Goal: Navigation & Orientation: Find specific page/section

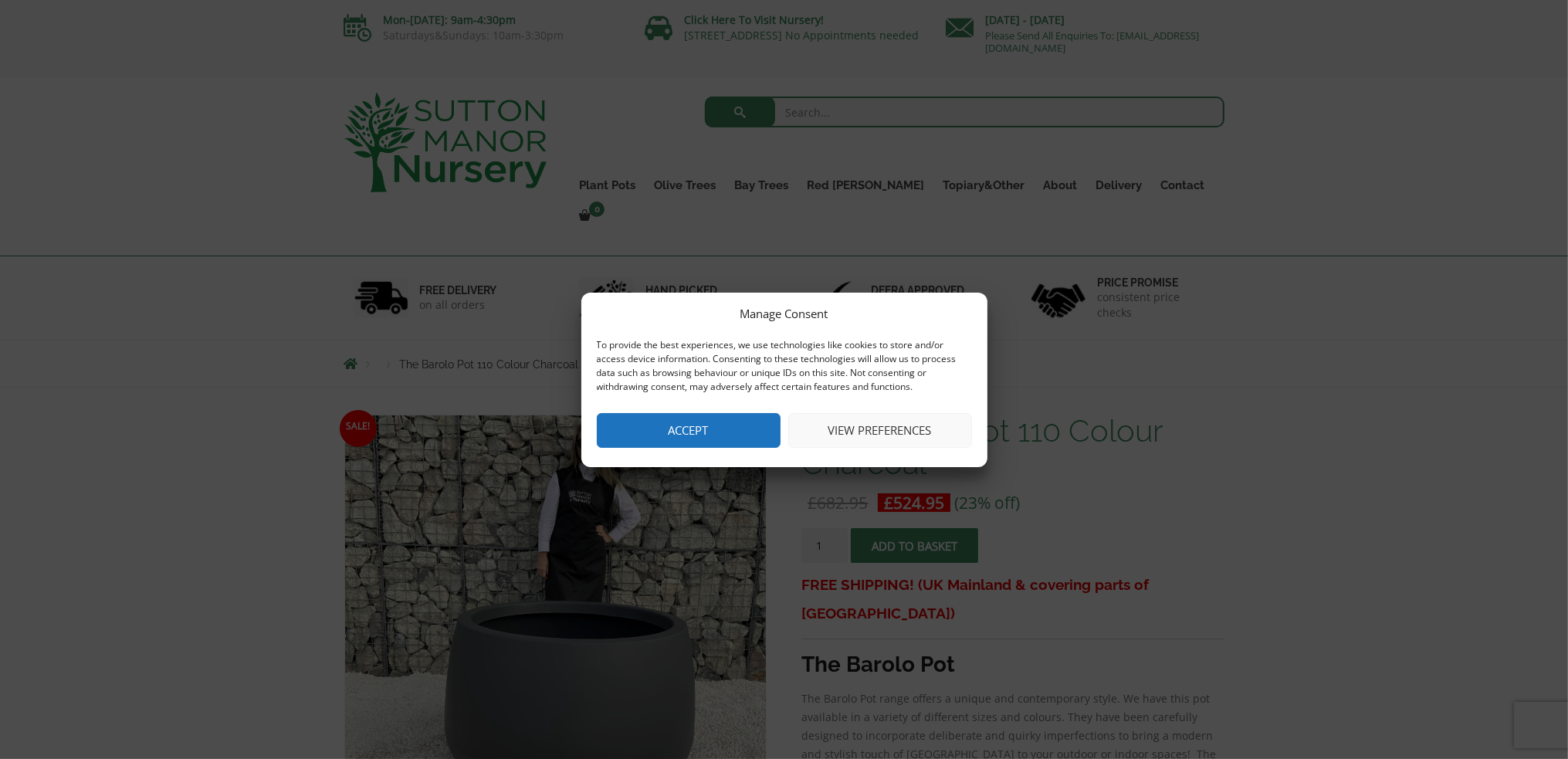
click at [726, 427] on button "Accept" at bounding box center [689, 430] width 184 height 34
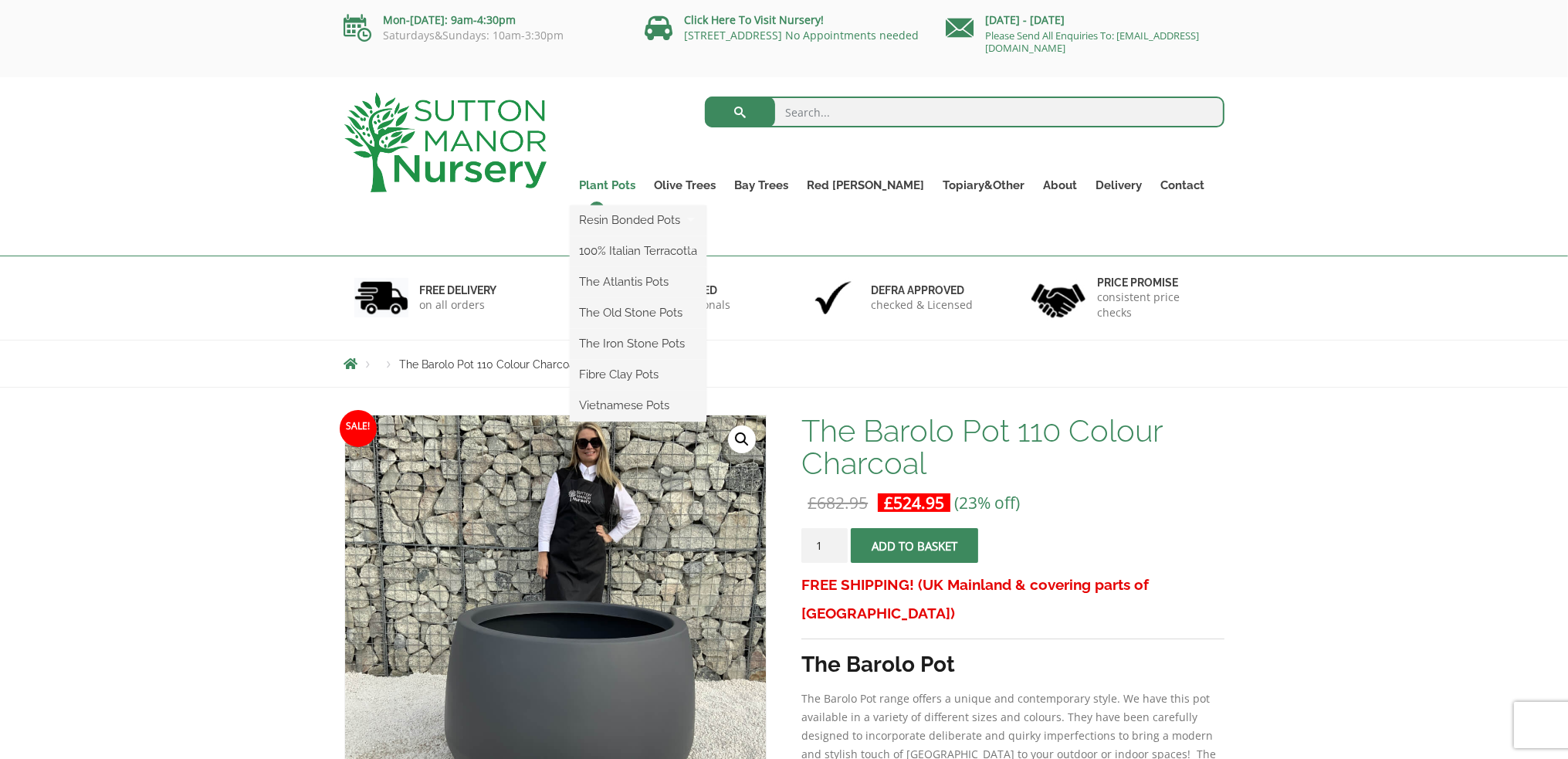
click at [641, 185] on link "Plant Pots" at bounding box center [607, 186] width 75 height 22
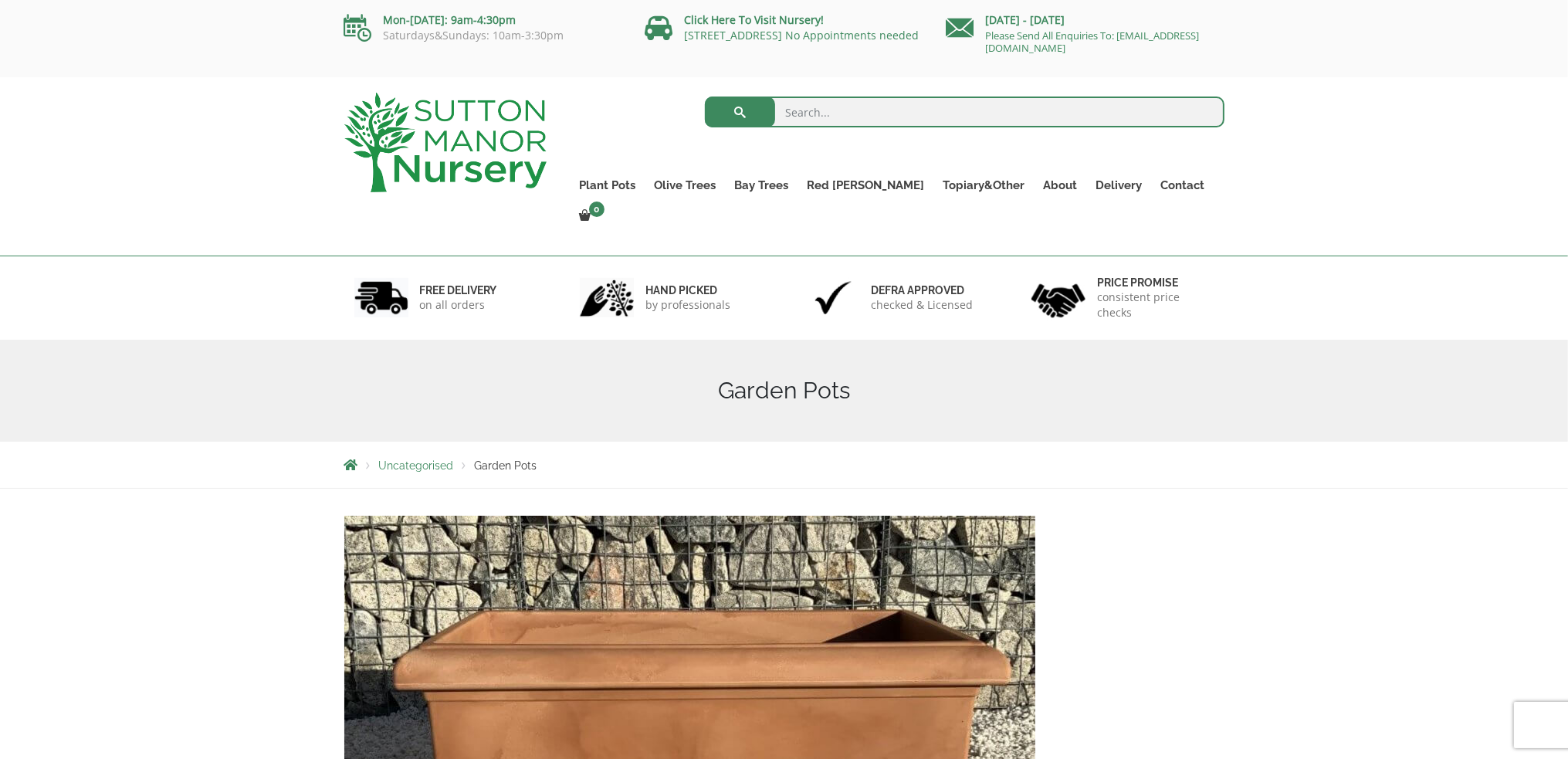
click at [515, 134] on img at bounding box center [446, 142] width 203 height 99
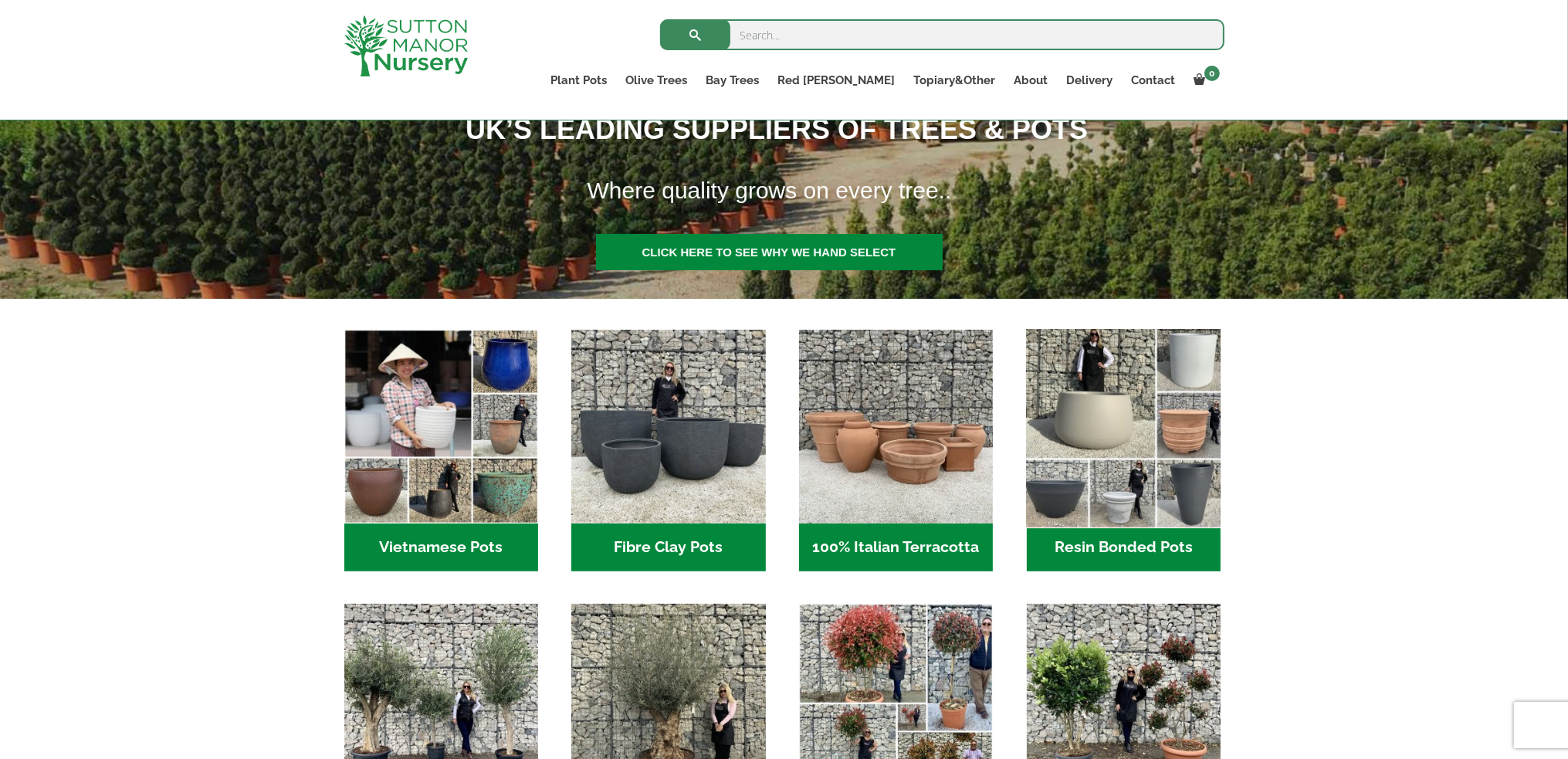
scroll to position [281, 0]
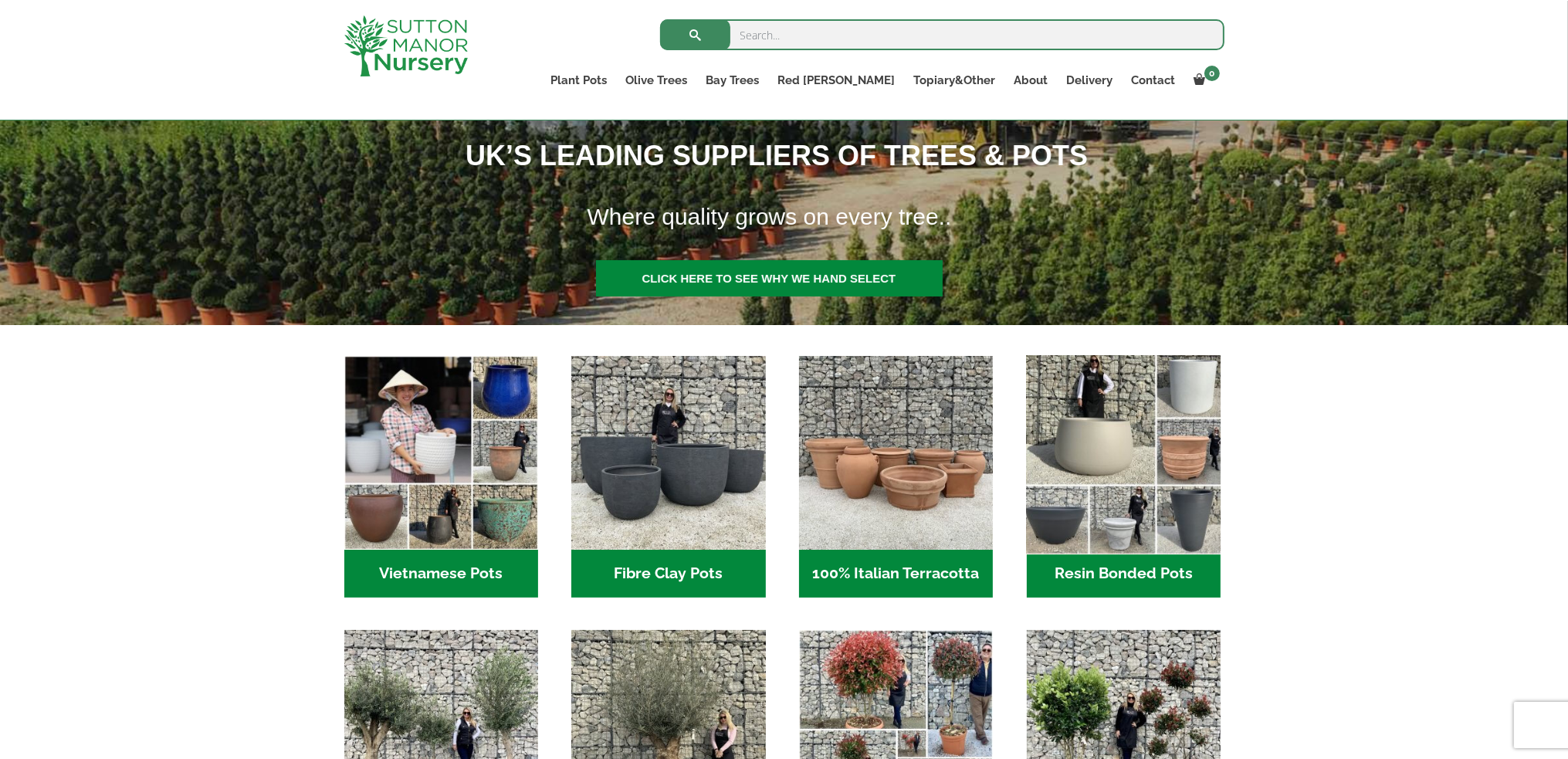
click at [1114, 405] on img "Visit product category Resin Bonded Pots" at bounding box center [1123, 453] width 203 height 203
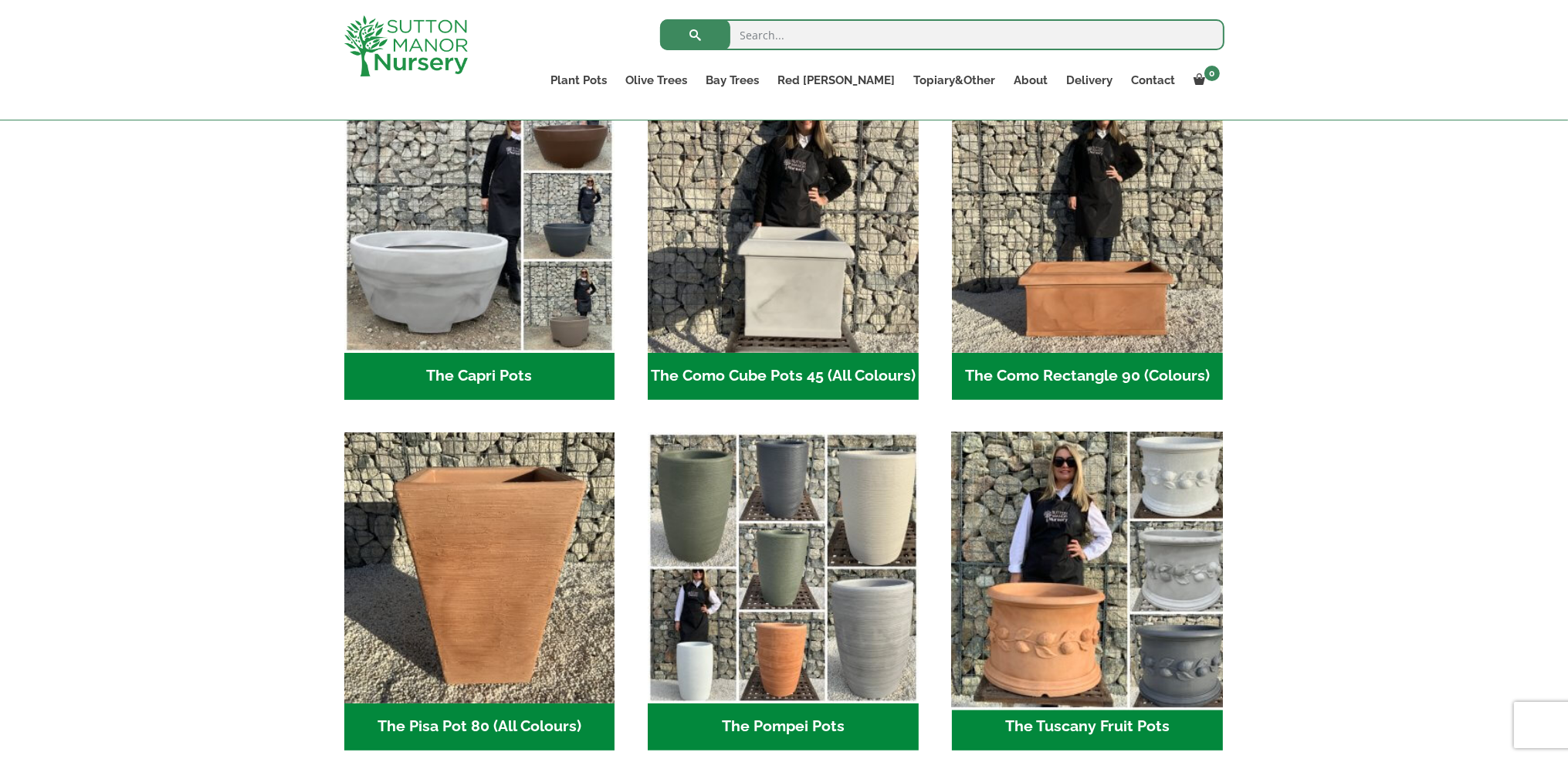
scroll to position [821, 0]
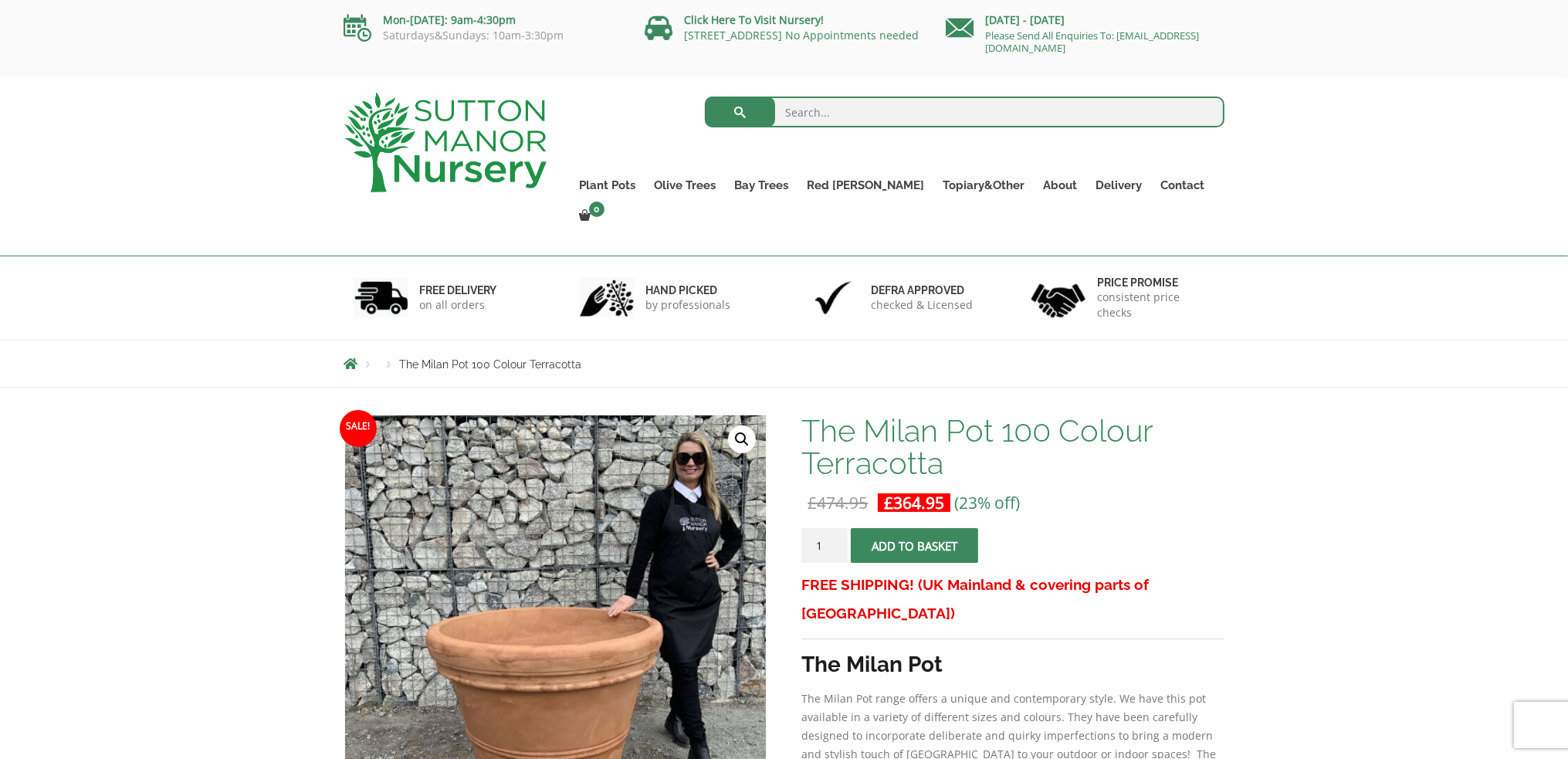
click at [824, 528] on input "1" at bounding box center [824, 545] width 46 height 34
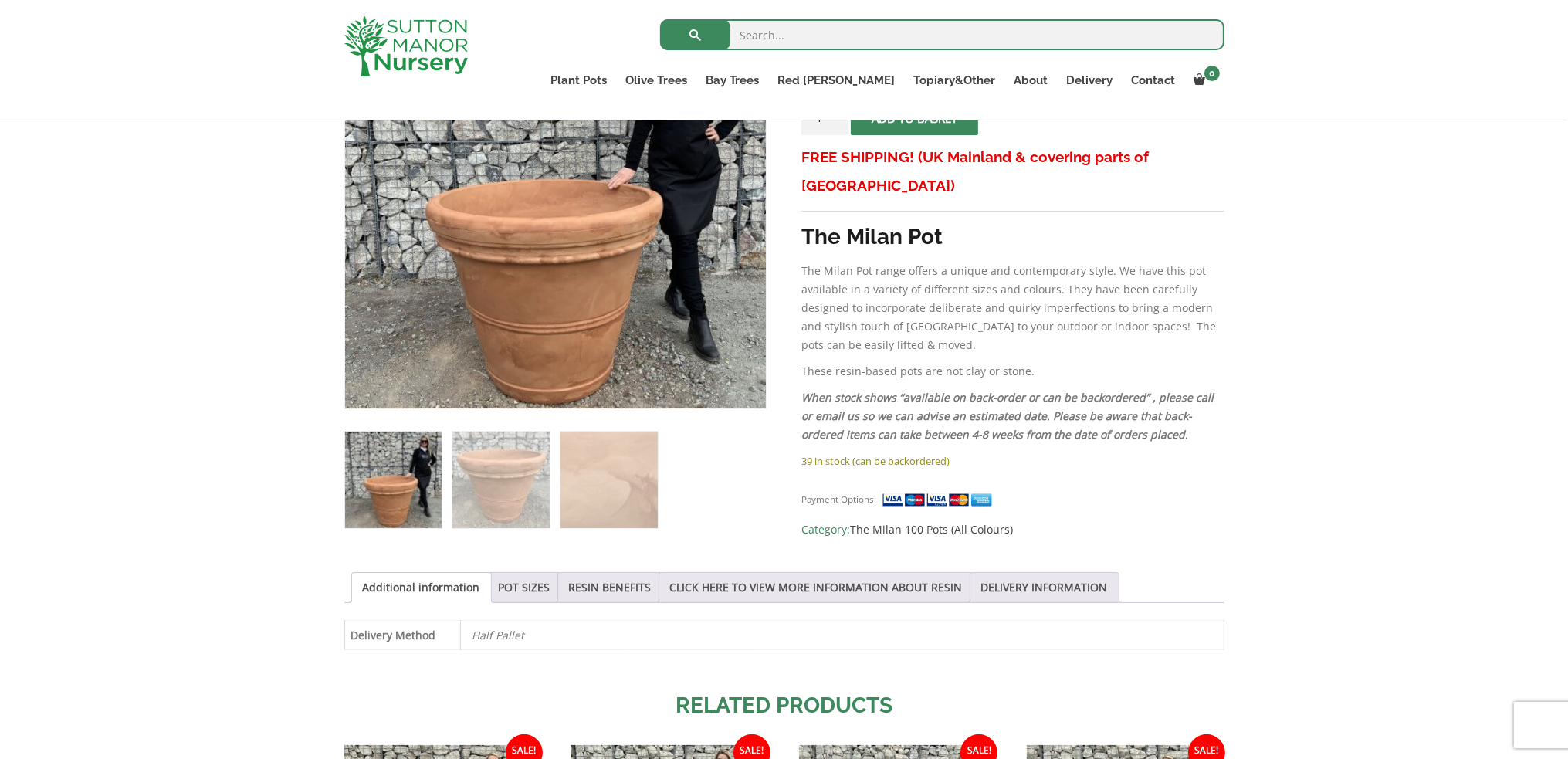
scroll to position [155, 0]
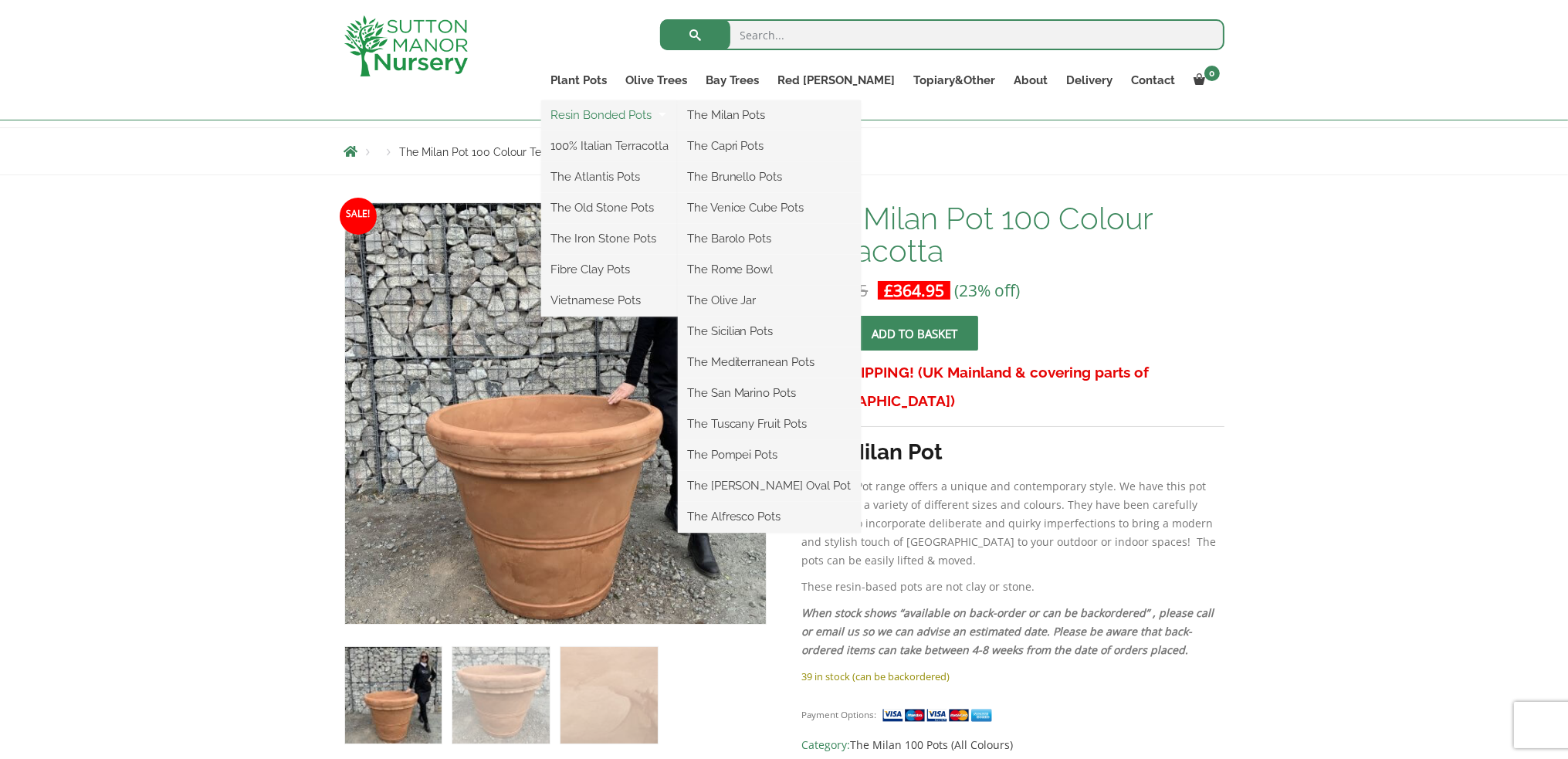
click at [640, 115] on link "Resin Bonded Pots" at bounding box center [610, 115] width 137 height 24
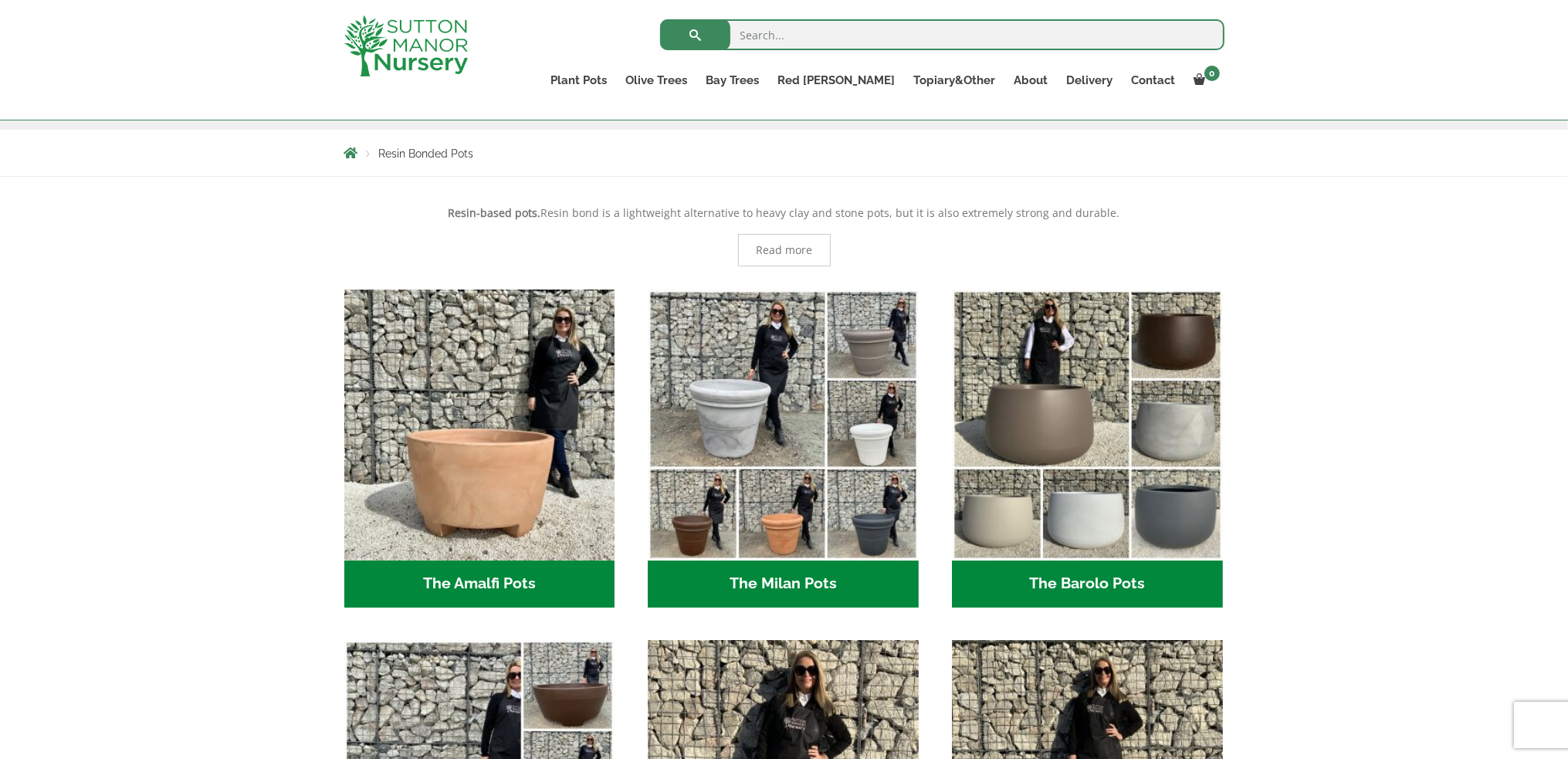
scroll to position [386, 0]
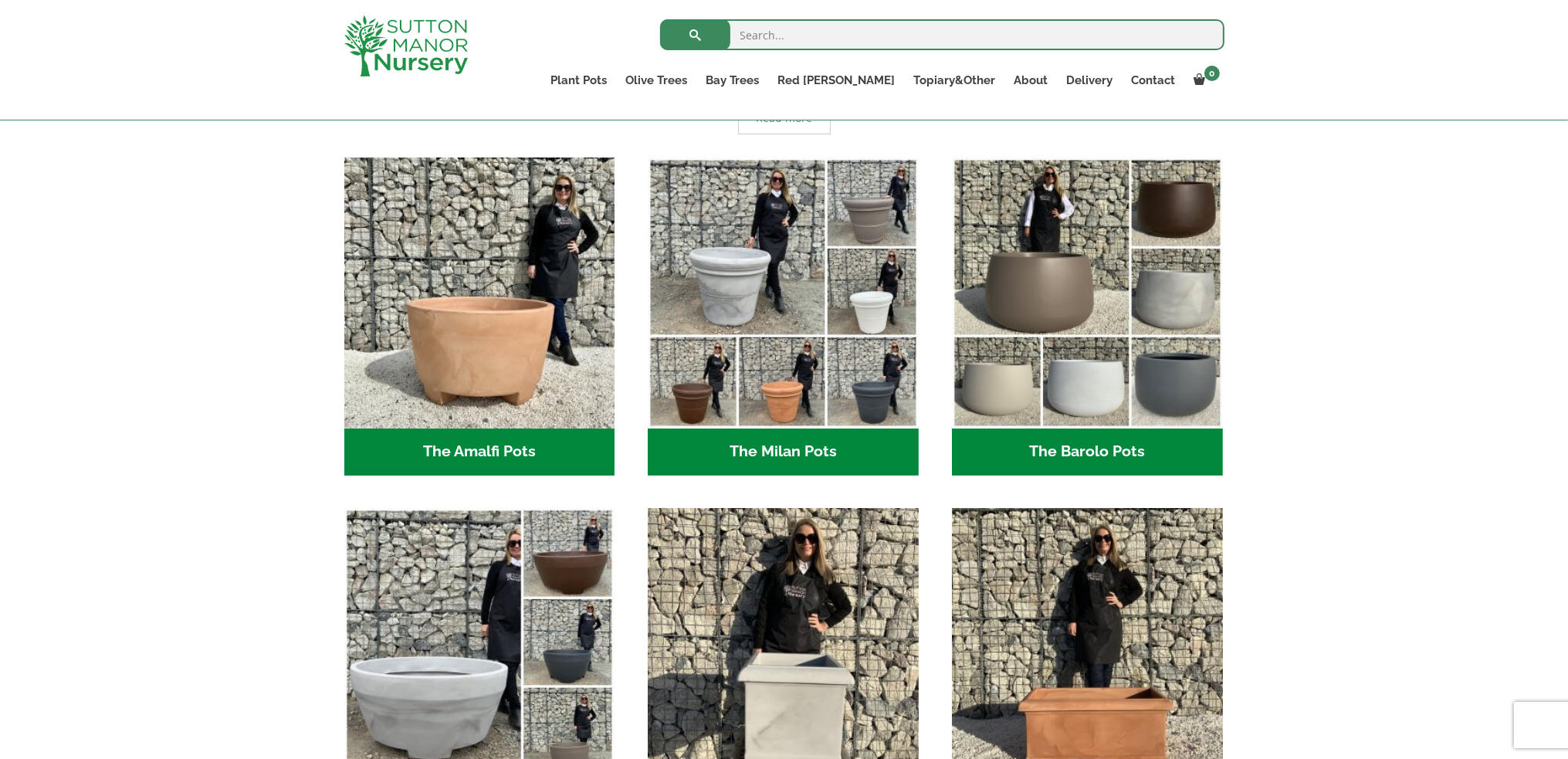
click at [801, 445] on h2 "The Milan Pots (35)" at bounding box center [783, 452] width 271 height 48
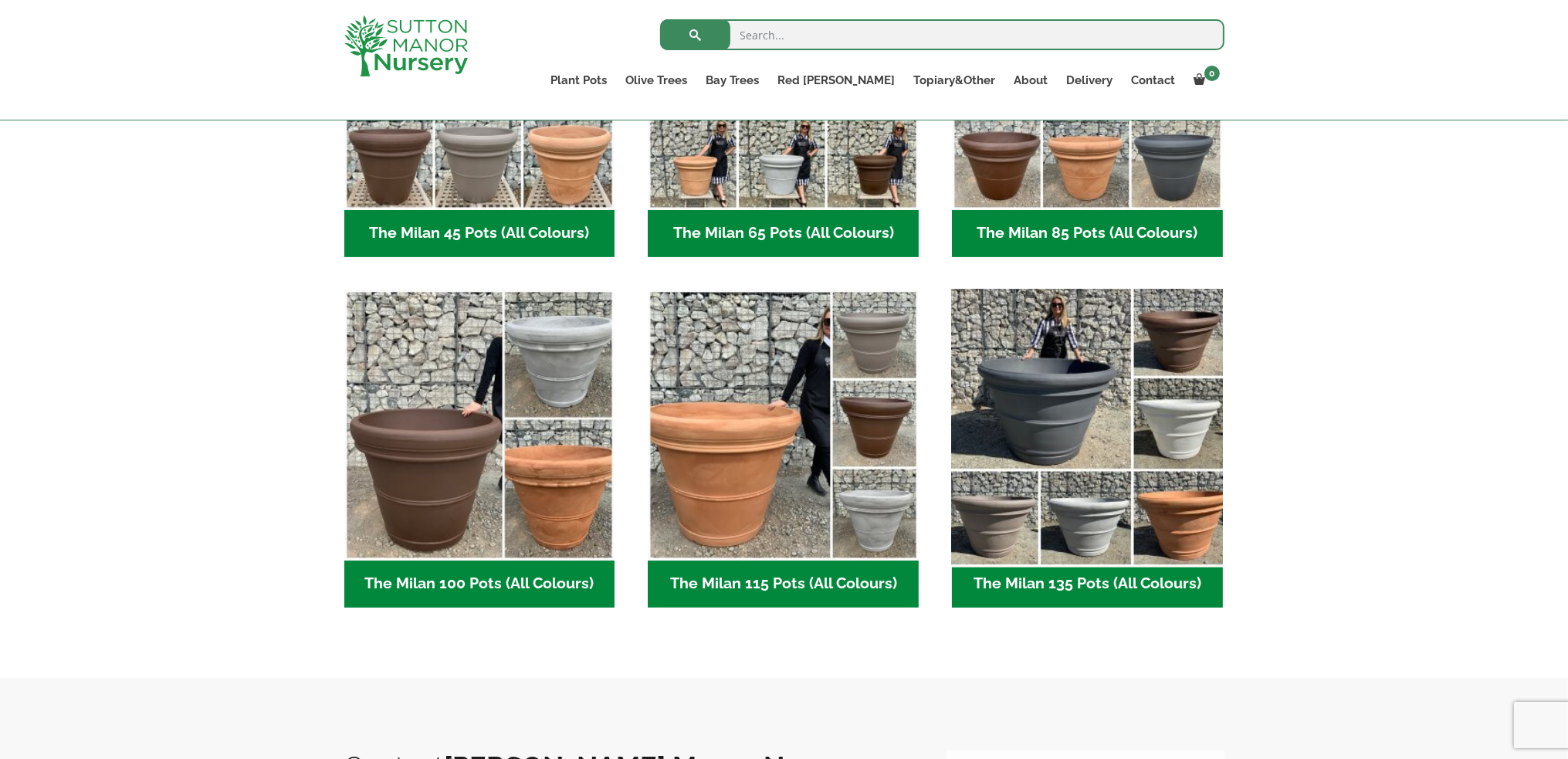
scroll to position [590, 0]
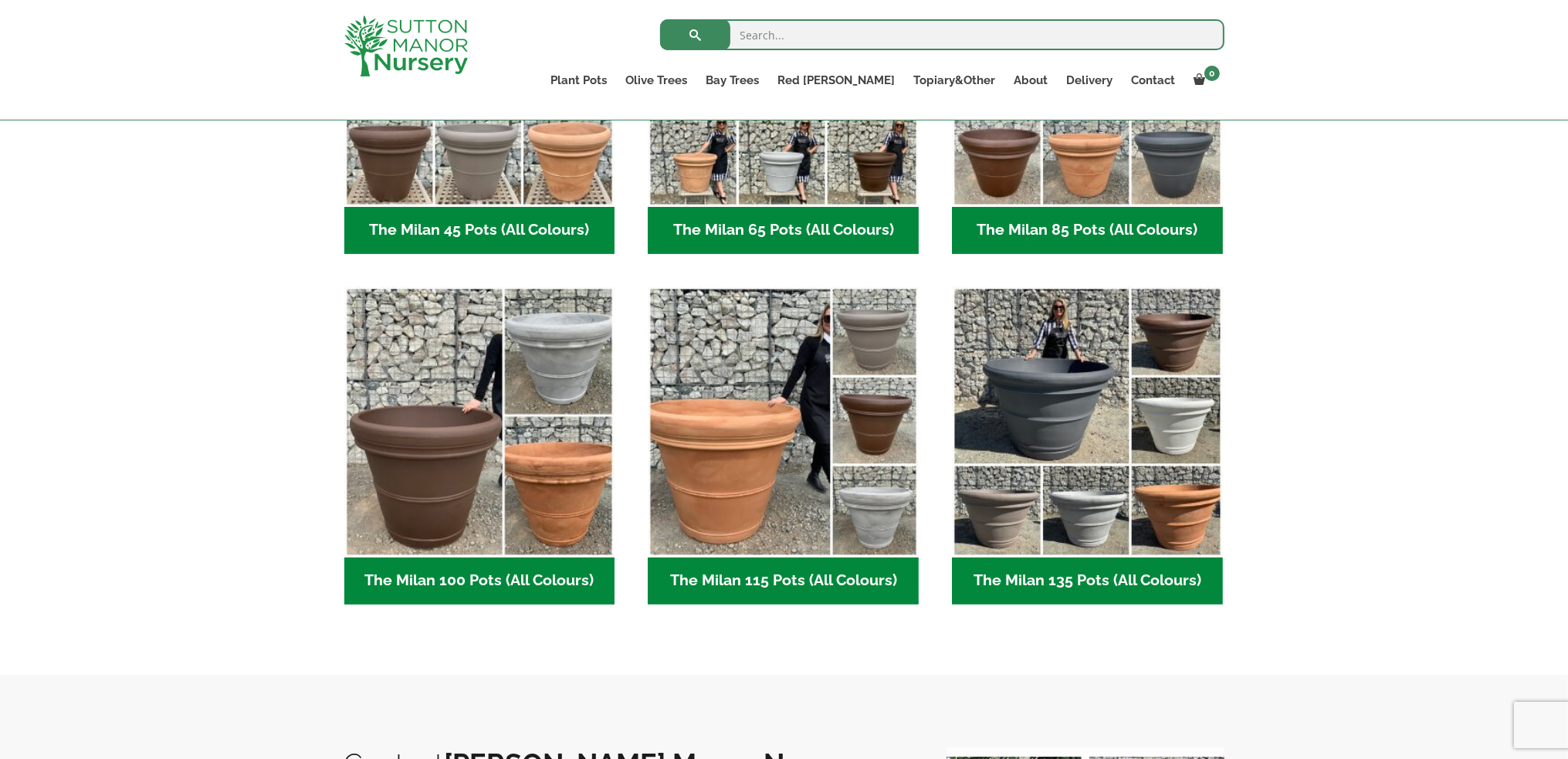
click at [763, 571] on h2 "The Milan 115 Pots (All Colours) (5)" at bounding box center [783, 581] width 271 height 48
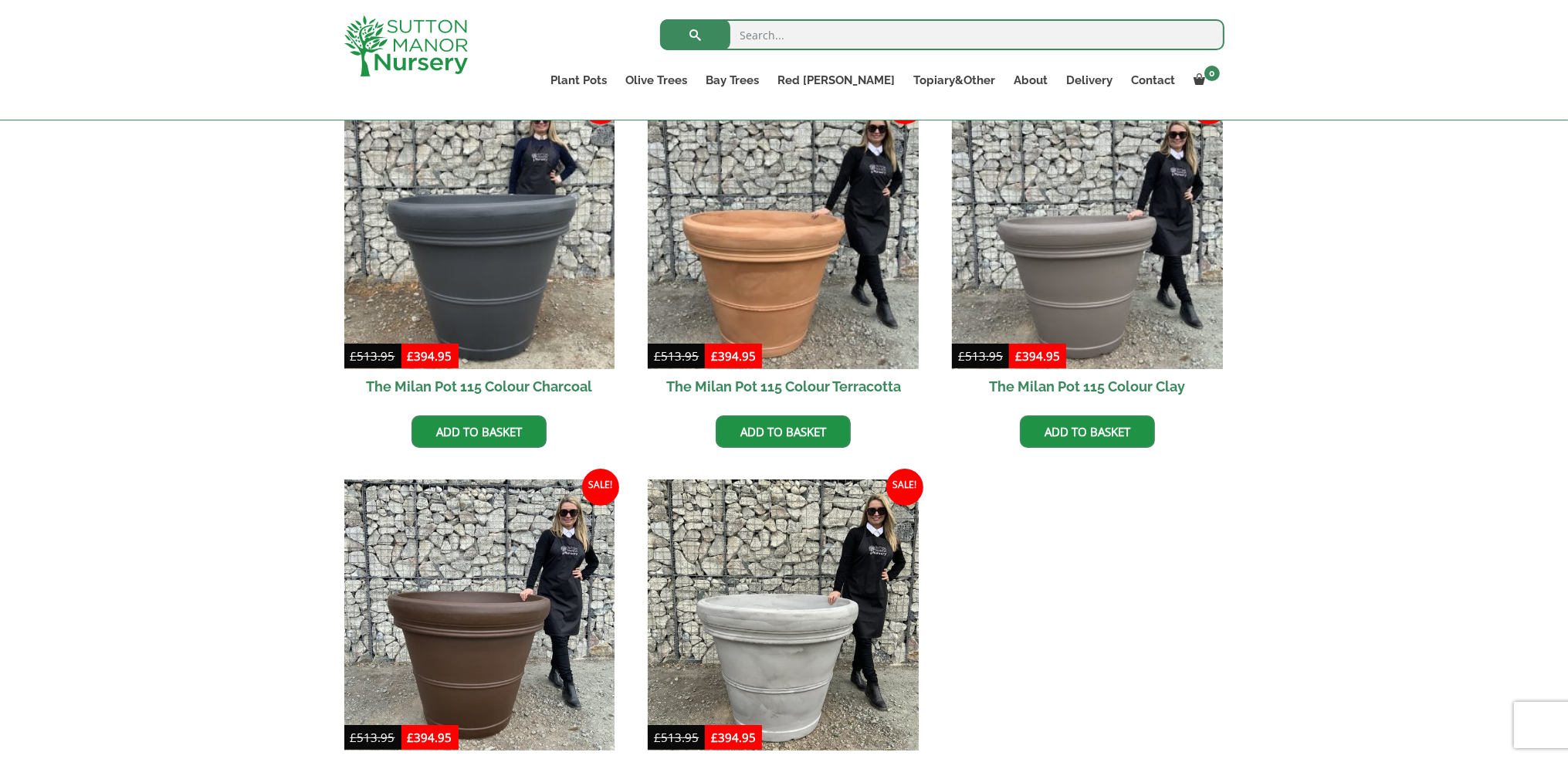
scroll to position [286, 0]
